Goal: Information Seeking & Learning: Understand process/instructions

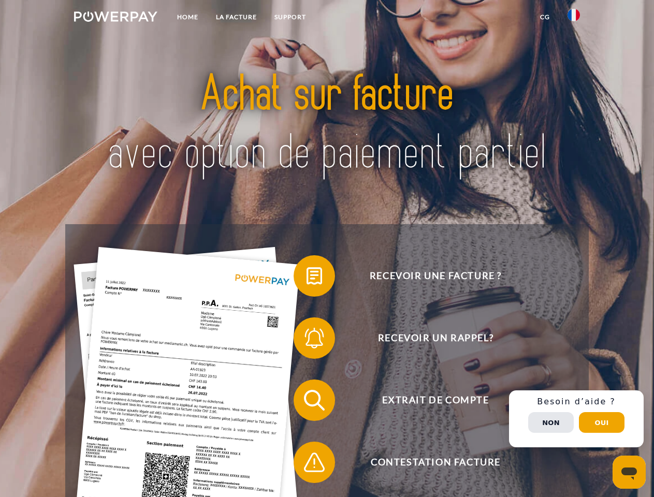
click at [115, 18] on img at bounding box center [115, 16] width 83 height 10
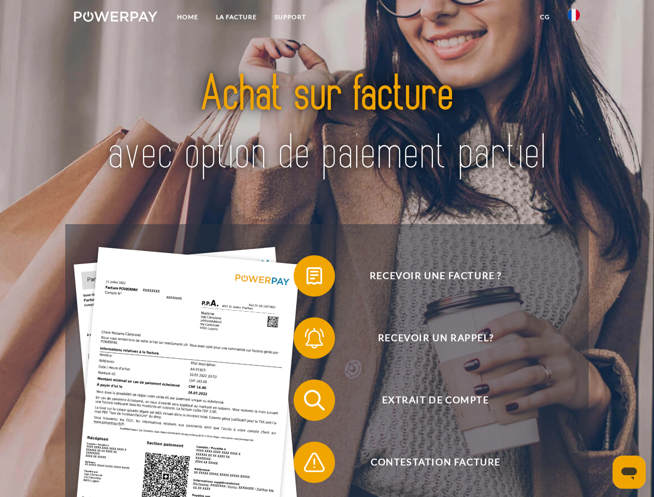
click at [574, 18] on img at bounding box center [573, 15] width 12 height 12
click at [545, 17] on link "CG" at bounding box center [544, 17] width 27 height 19
click at [306, 278] on span at bounding box center [299, 276] width 52 height 52
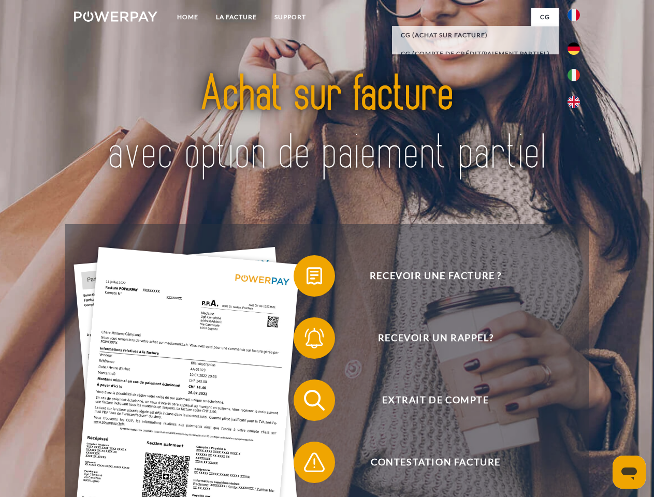
click at [306, 340] on span at bounding box center [299, 338] width 52 height 52
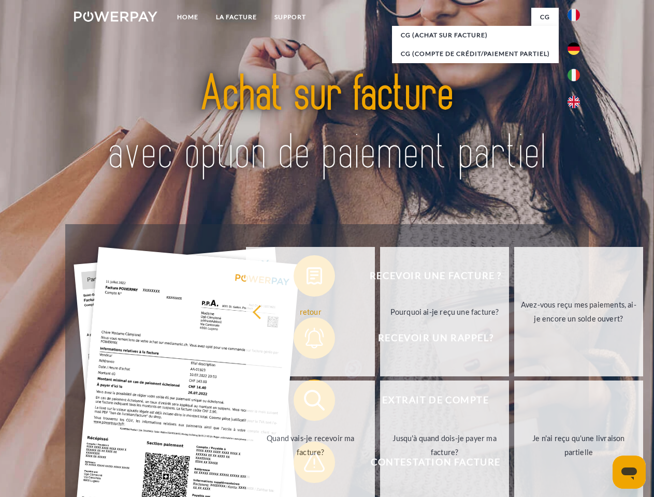
click at [380, 402] on link "Jusqu'à quand dois-je payer ma facture?" at bounding box center [444, 445] width 129 height 129
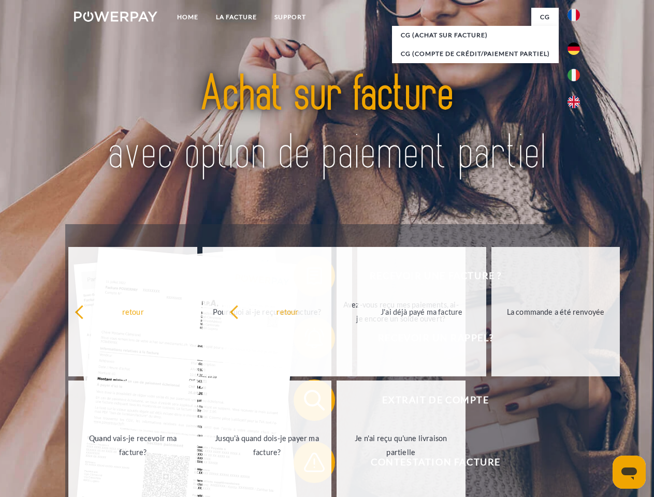
click at [306, 464] on span at bounding box center [299, 462] width 52 height 52
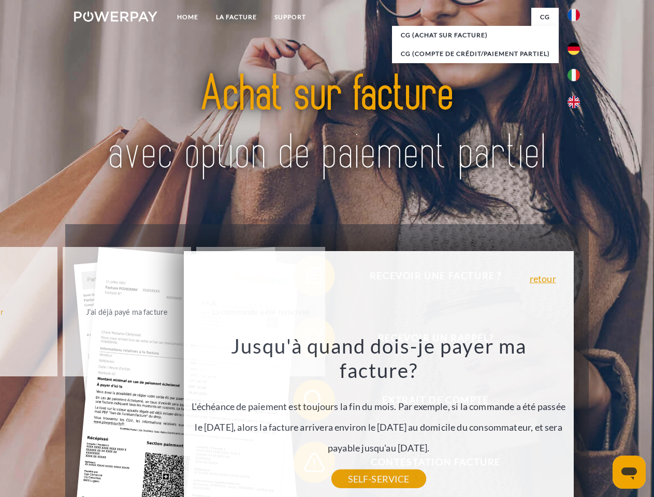
click at [576, 419] on div "Recevoir une facture ? Recevoir un rappel? Extrait de compte retour" at bounding box center [326, 431] width 523 height 414
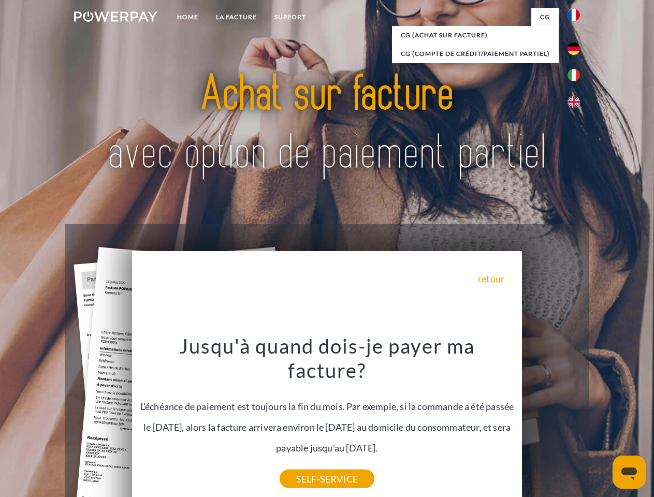
click at [551, 421] on span "Extrait de compte" at bounding box center [436, 399] width 254 height 41
click at [602, 422] on header "Home LA FACTURE Support" at bounding box center [327, 357] width 654 height 715
